Goal: Information Seeking & Learning: Understand process/instructions

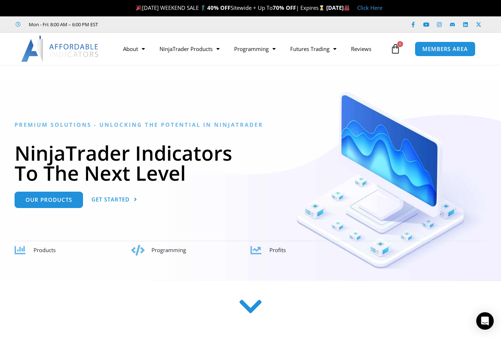
click at [442, 46] on span "MEMBERS AREA" at bounding box center [446, 48] width 46 height 5
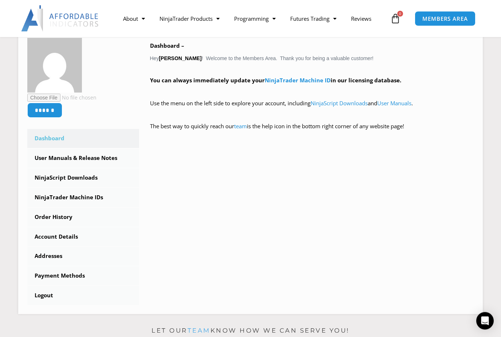
scroll to position [121, 0]
click at [62, 156] on link "User Manuals & Release Notes" at bounding box center [83, 158] width 112 height 19
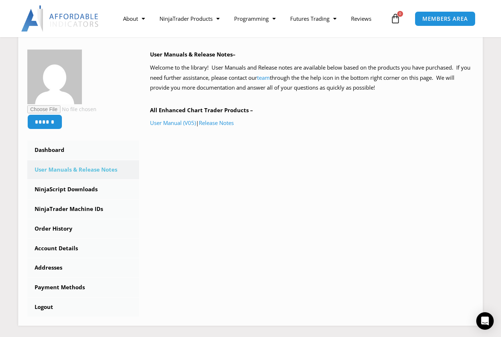
scroll to position [103, 0]
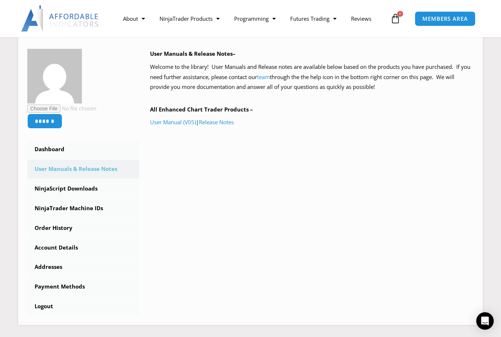
click at [54, 188] on link "NinjaScript Downloads" at bounding box center [83, 188] width 112 height 19
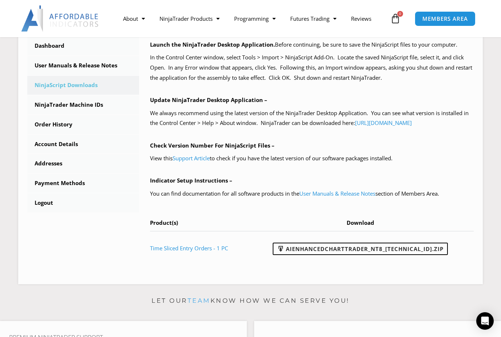
scroll to position [211, 0]
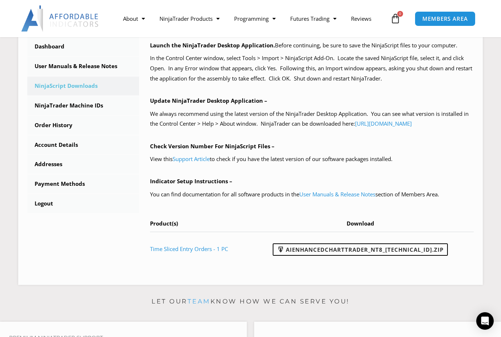
click at [188, 162] on link "Support Article" at bounding box center [191, 158] width 37 height 7
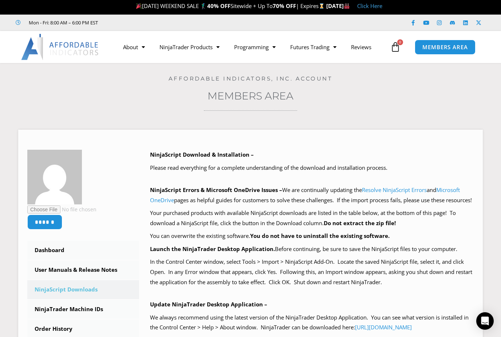
scroll to position [0, 0]
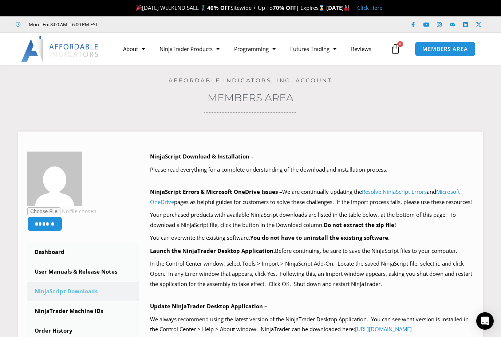
click at [132, 47] on link "About" at bounding box center [134, 48] width 36 height 17
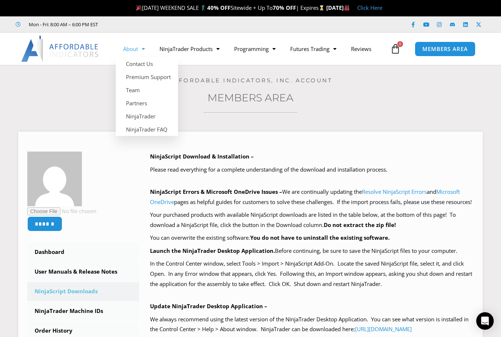
click at [130, 91] on link "Team" at bounding box center [147, 89] width 62 height 13
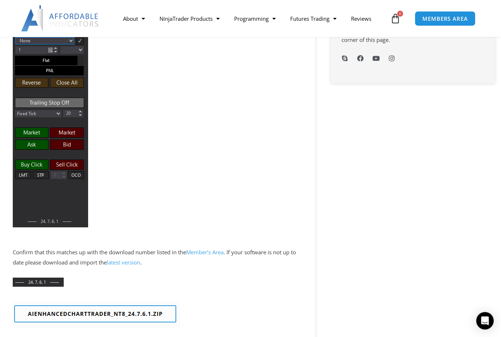
scroll to position [471, 0]
click at [126, 258] on link "latest version" at bounding box center [124, 261] width 34 height 7
